Goal: Task Accomplishment & Management: Use online tool/utility

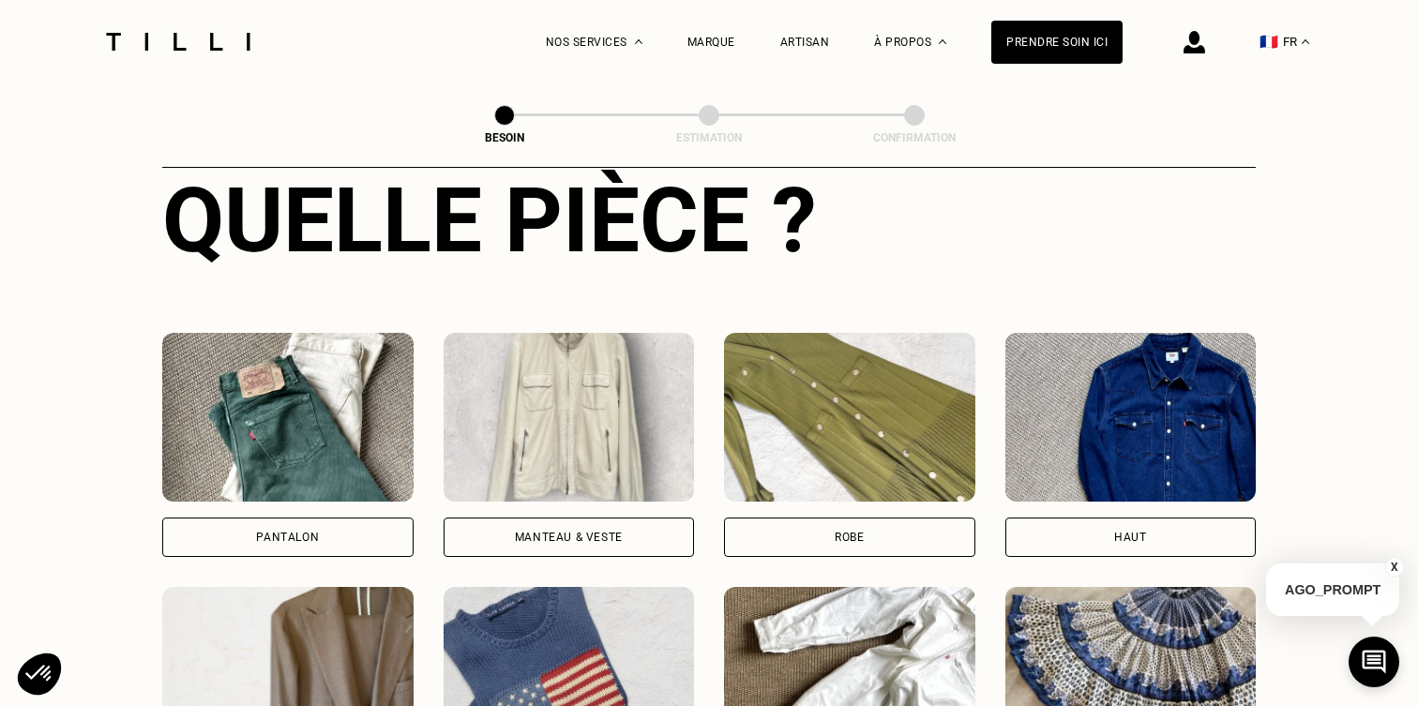
scroll to position [752, 0]
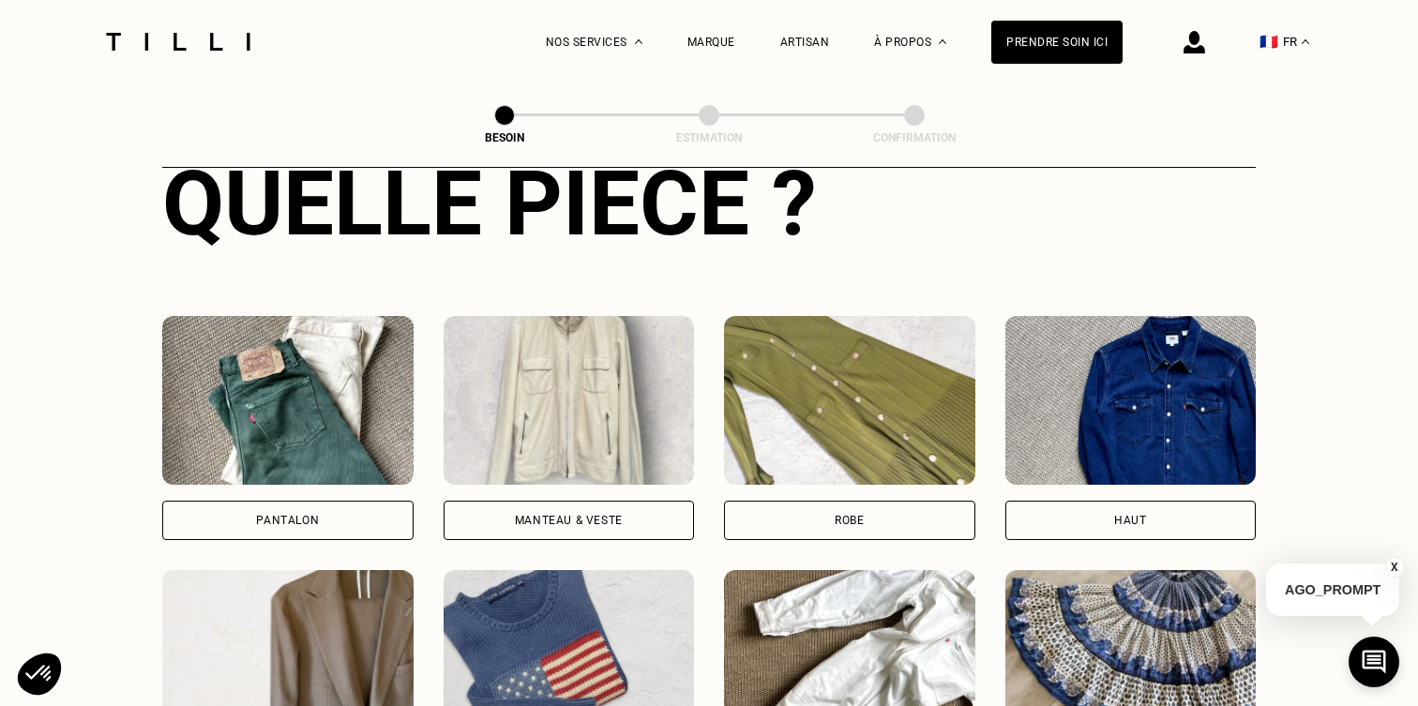
click at [252, 521] on div "Pantalon Manteau & Veste Robe Haut Tailleur Pull & gilet Combinaison Jupe Robe …" at bounding box center [709, 682] width 1094 height 733
click at [252, 508] on div "Pantalon" at bounding box center [287, 520] width 251 height 39
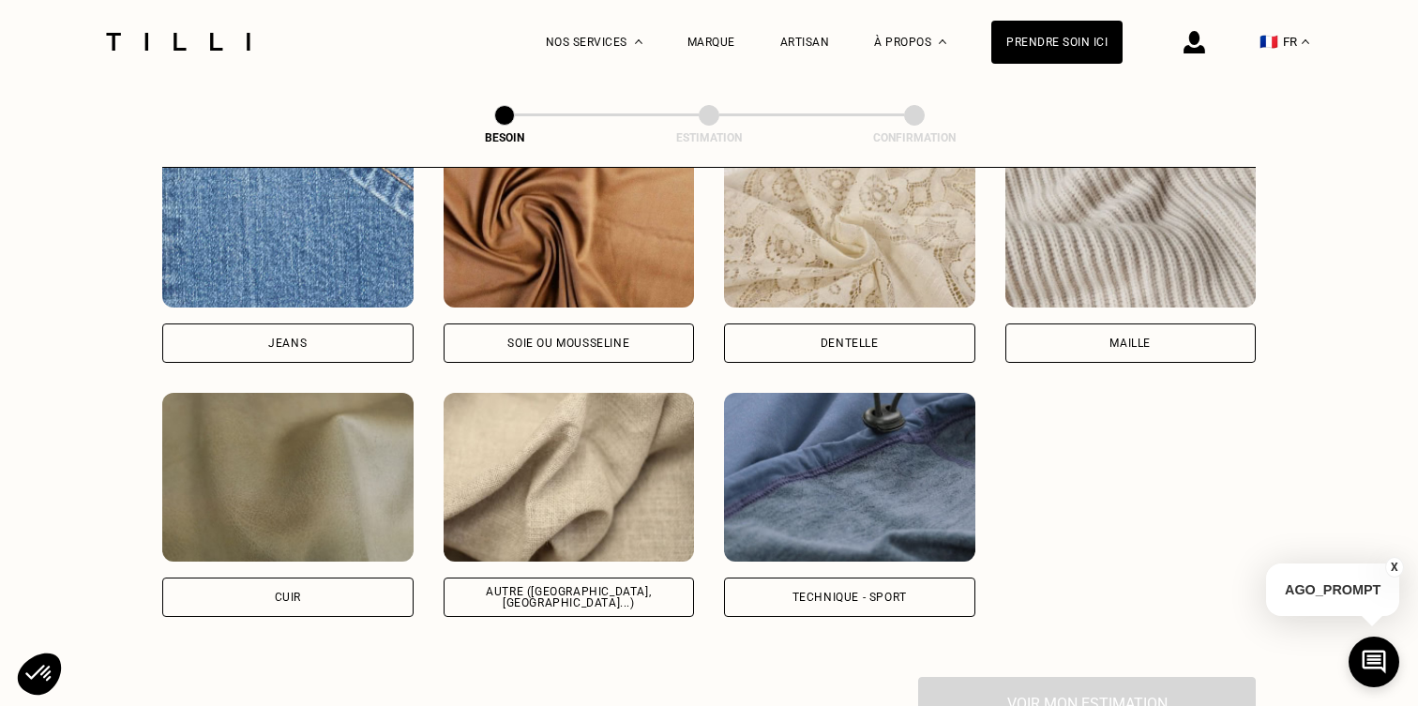
scroll to position [2071, 0]
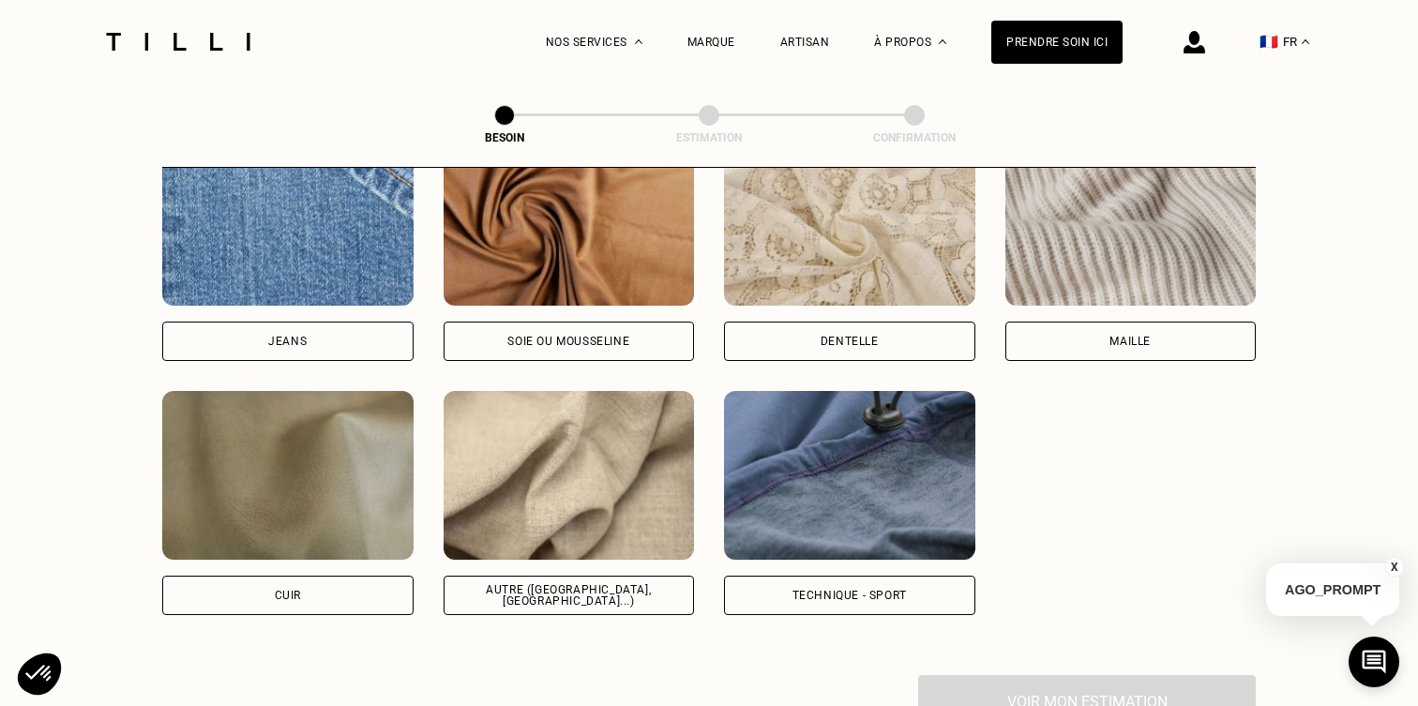
click at [542, 583] on div "Autre ([GEOGRAPHIC_DATA], [GEOGRAPHIC_DATA]...)" at bounding box center [569, 595] width 251 height 39
select select "FR"
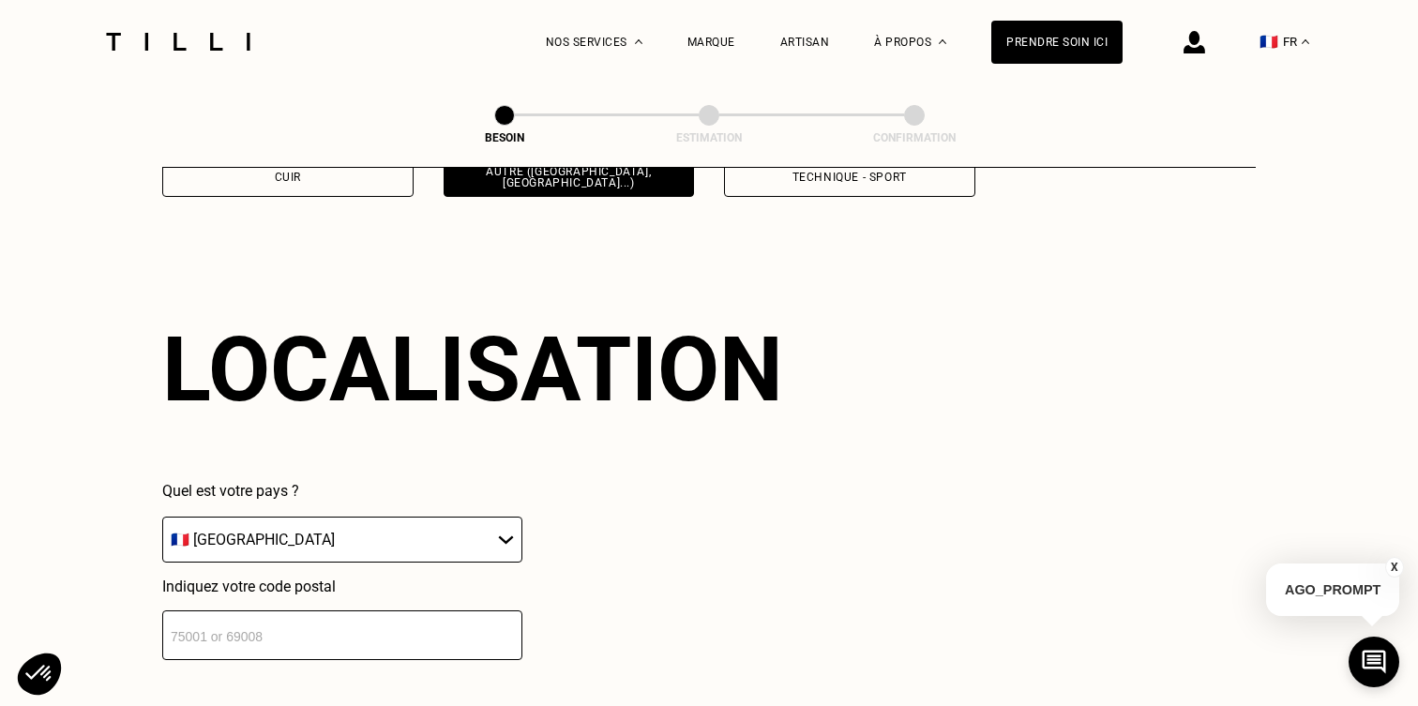
scroll to position [2516, 0]
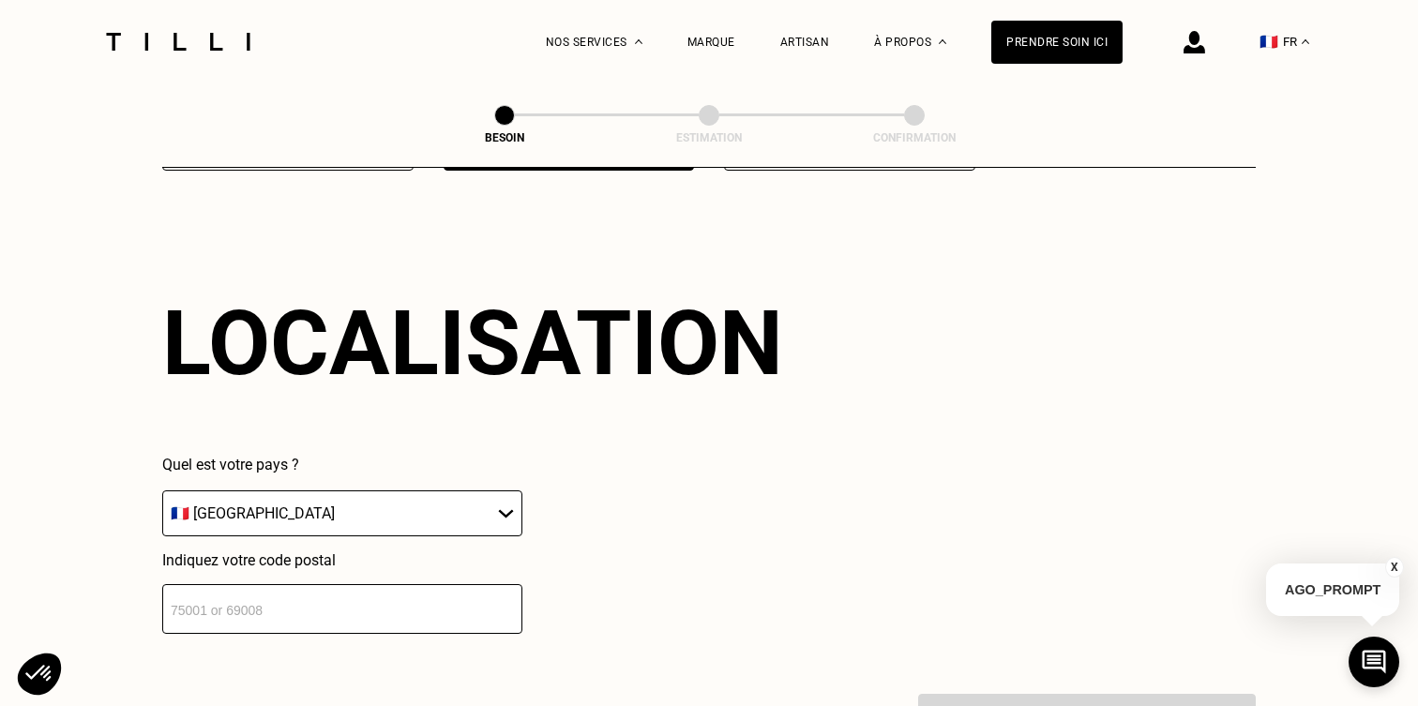
click at [395, 596] on input "number" at bounding box center [342, 609] width 360 height 50
type input "38400"
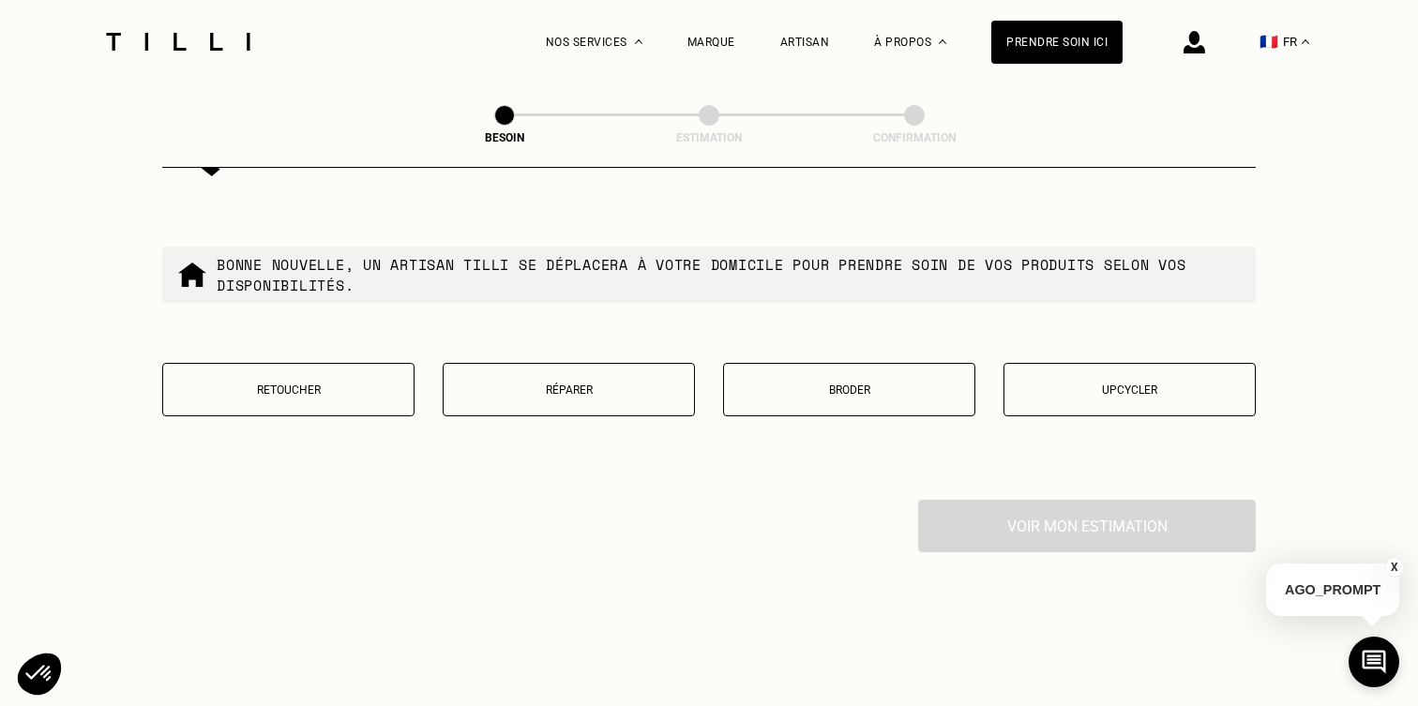
scroll to position [3195, 0]
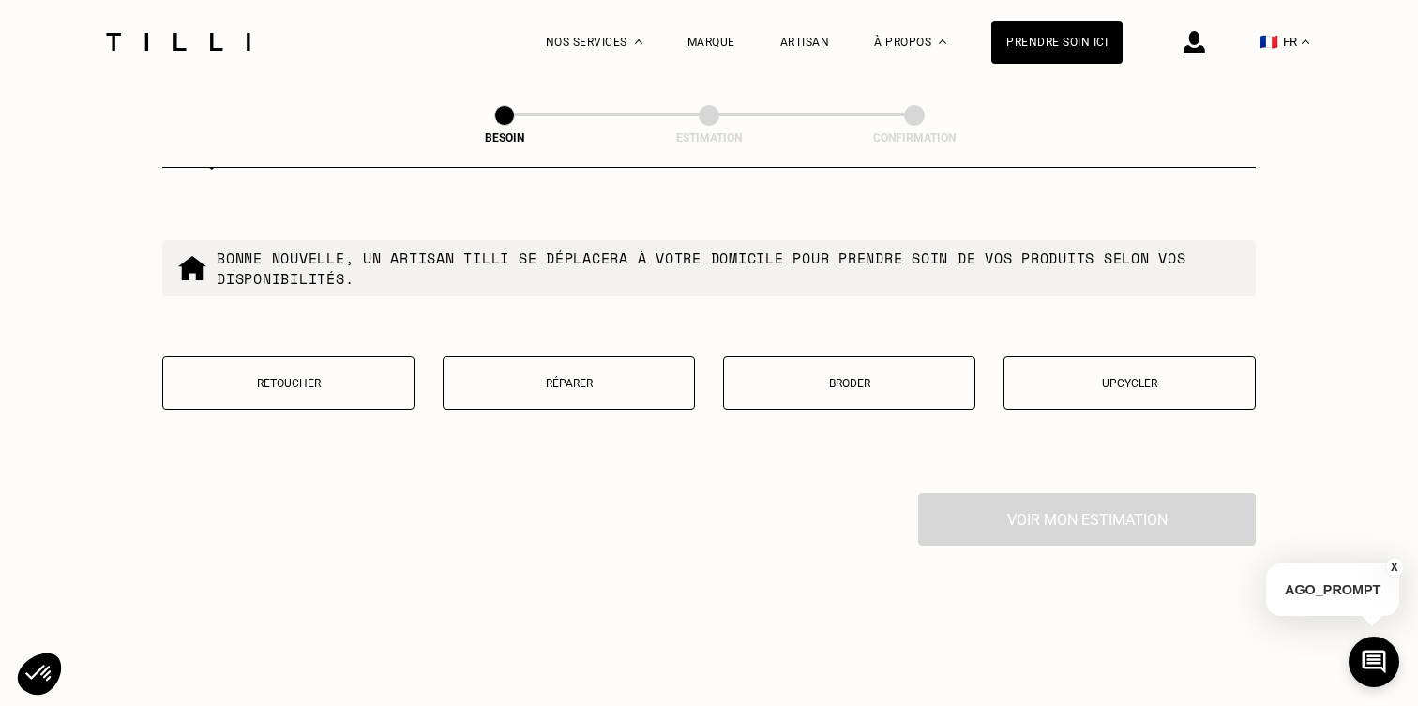
click at [320, 377] on p "Retoucher" at bounding box center [289, 383] width 232 height 13
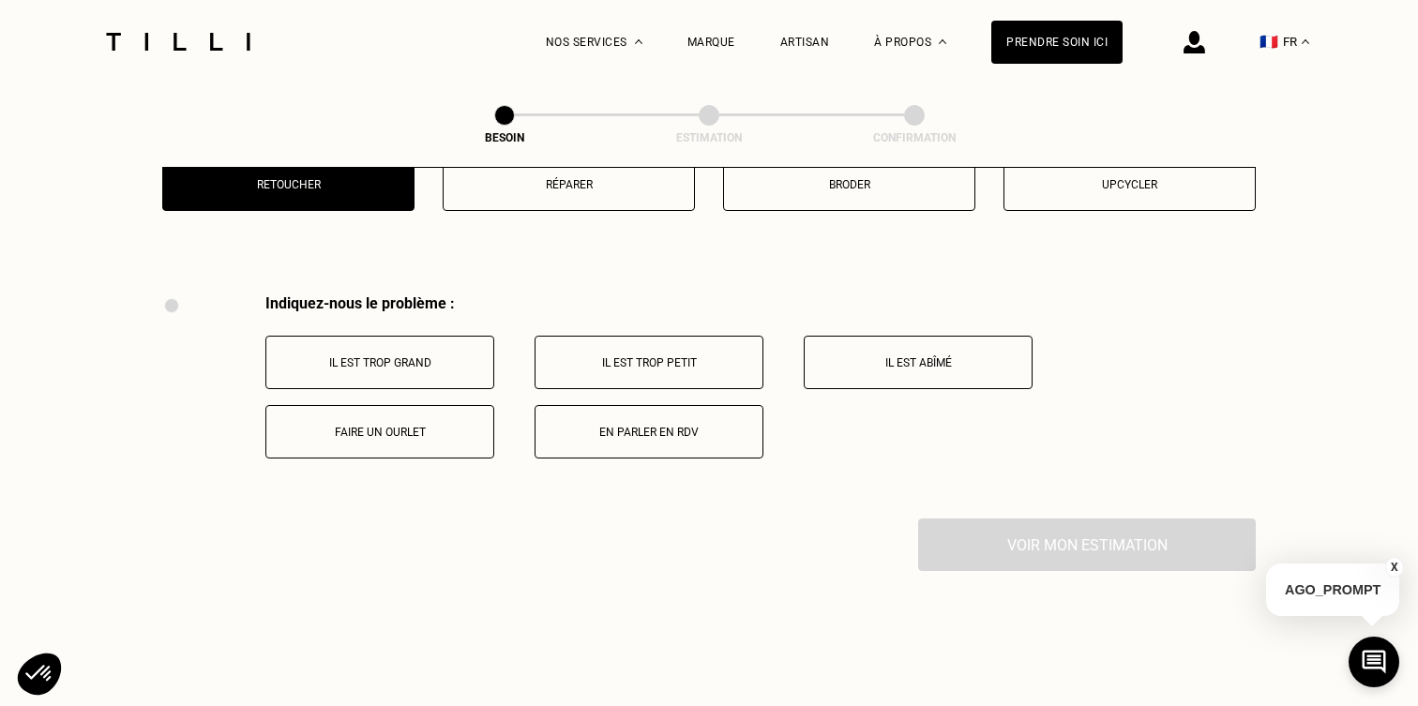
scroll to position [3460, 0]
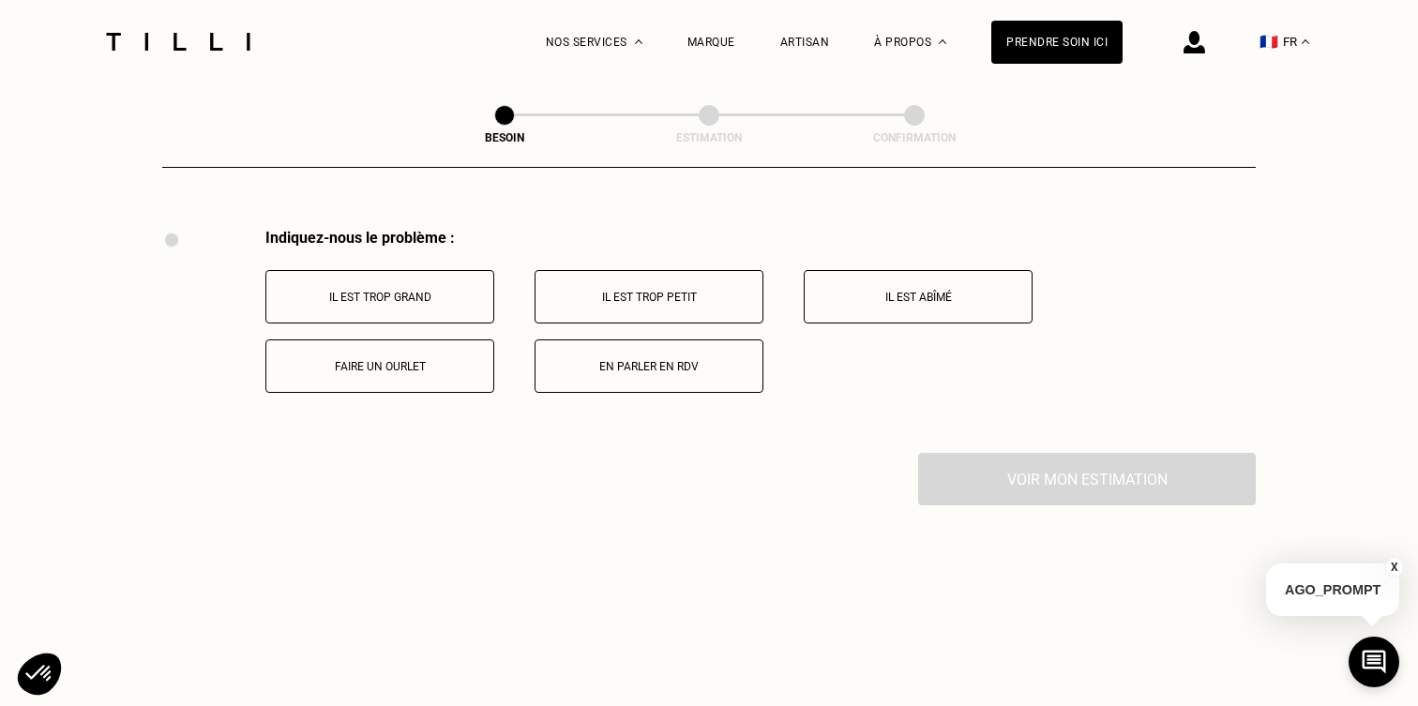
click at [439, 291] on button "Il est trop grand" at bounding box center [379, 296] width 229 height 53
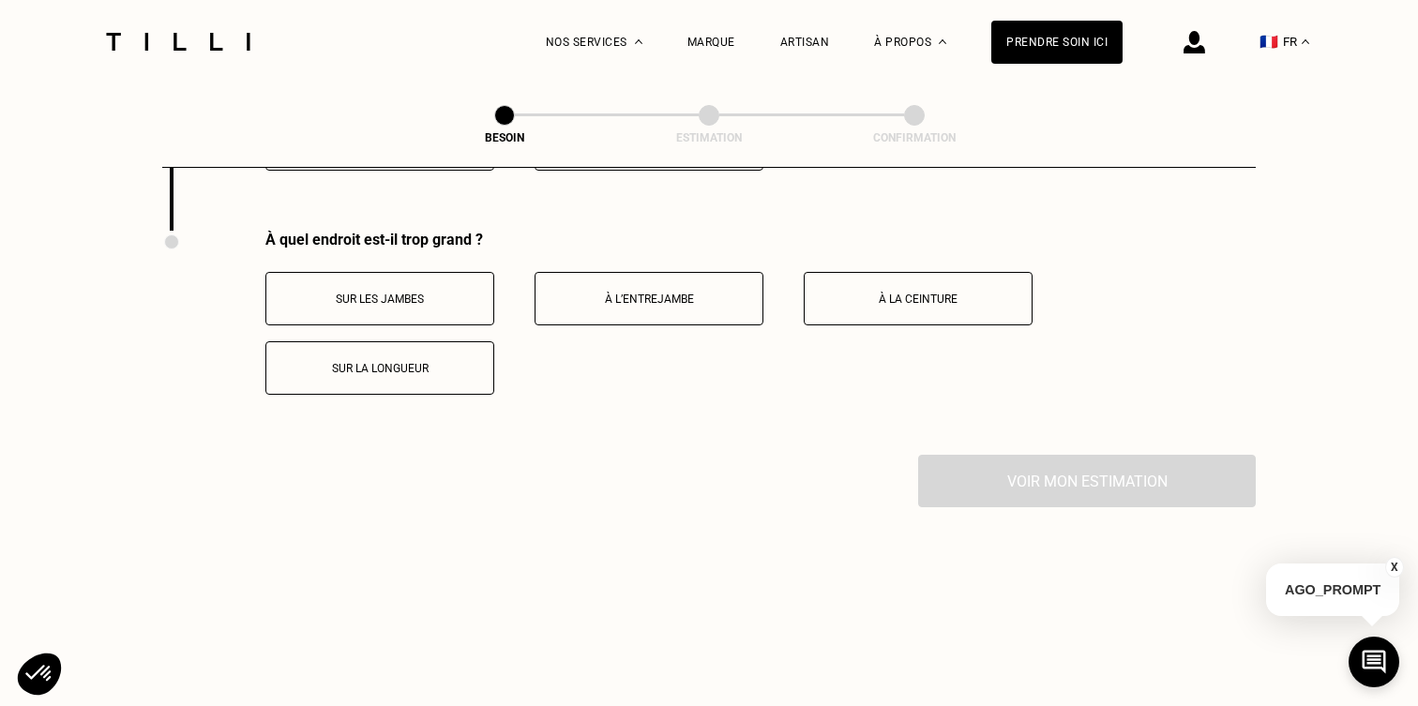
scroll to position [3684, 0]
click at [907, 287] on button "À la ceinture" at bounding box center [918, 296] width 229 height 53
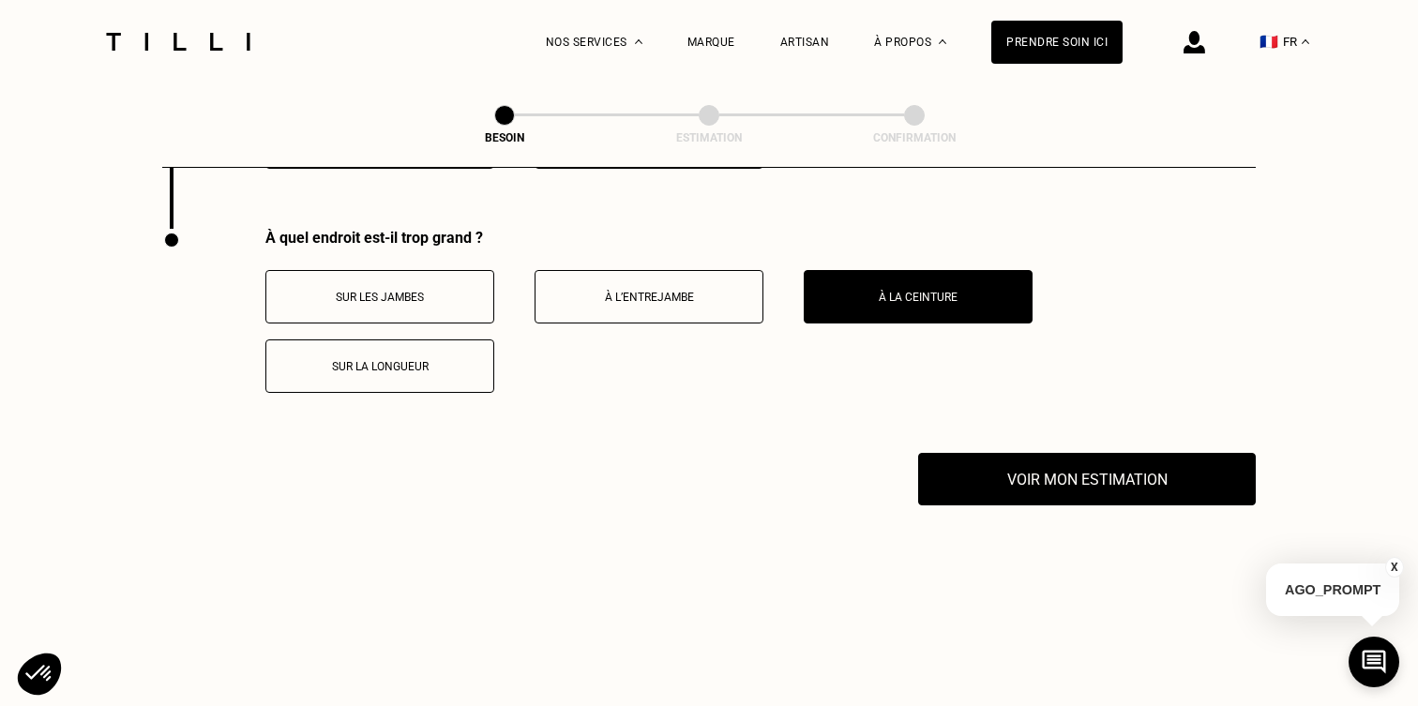
click at [482, 292] on button "Sur les jambes" at bounding box center [379, 296] width 229 height 53
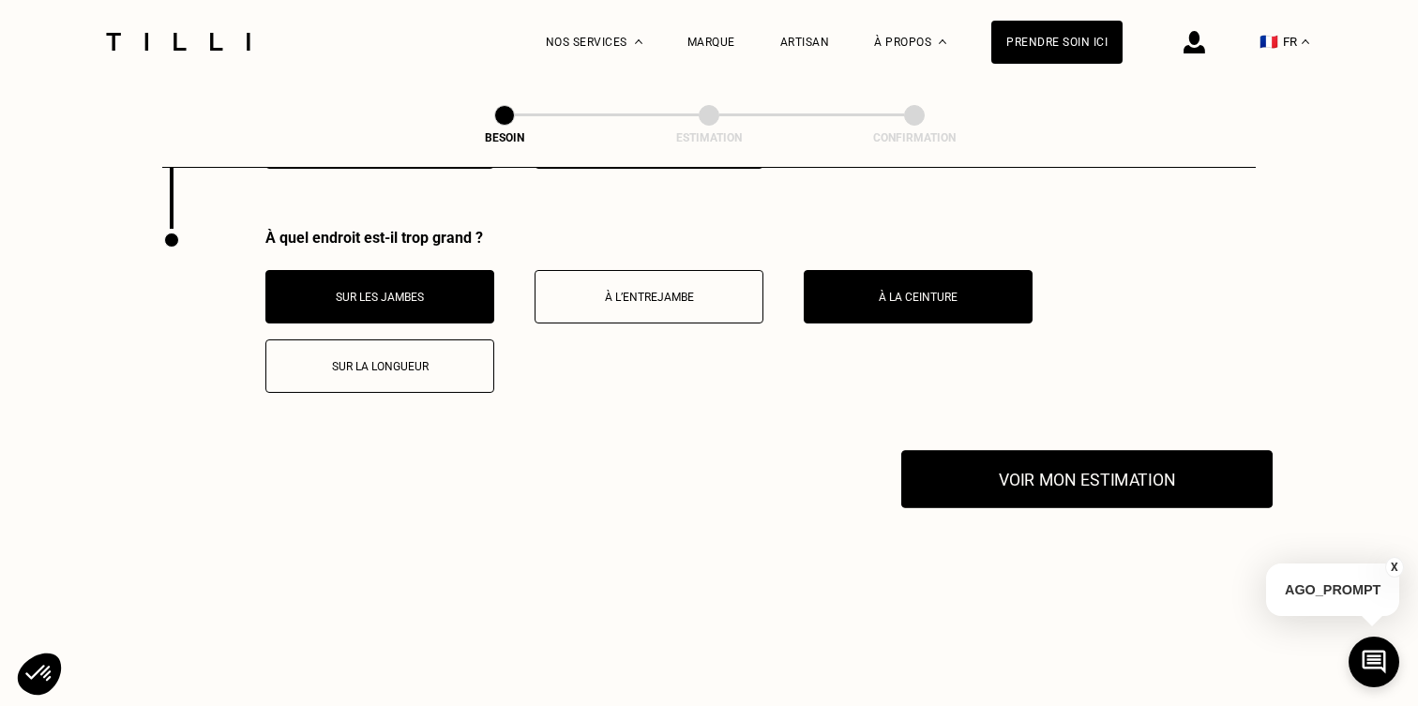
click at [999, 466] on button "Voir mon estimation" at bounding box center [1088, 479] width 372 height 58
